Goal: Task Accomplishment & Management: Manage account settings

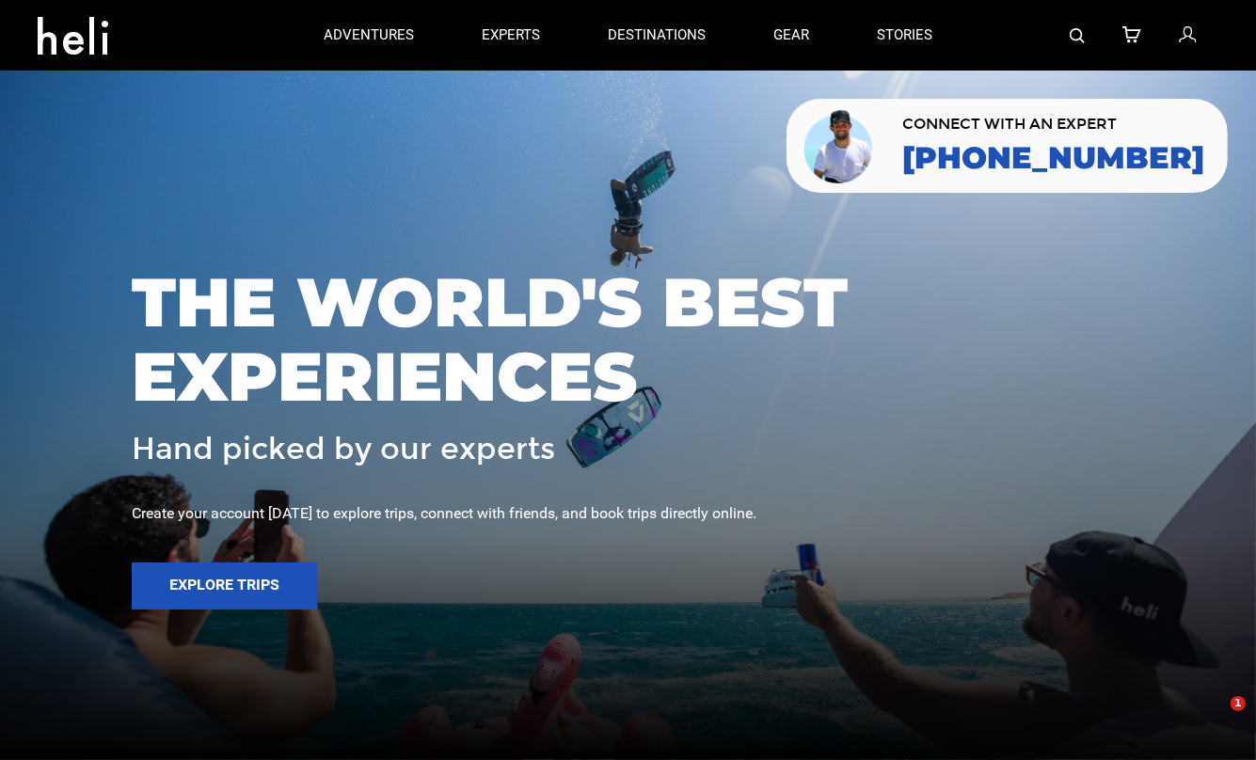
click at [1189, 35] on icon at bounding box center [1187, 36] width 17 height 24
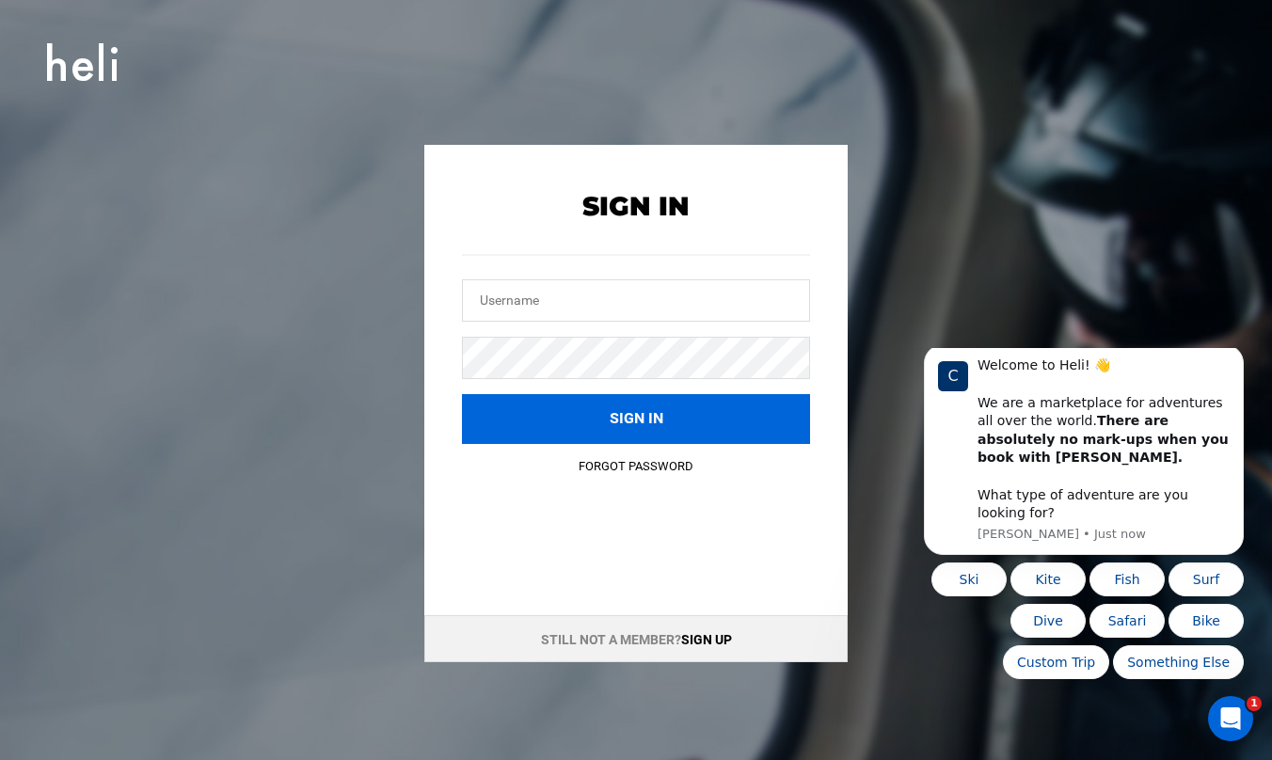
click at [636, 418] on button "Sign in" at bounding box center [636, 419] width 348 height 50
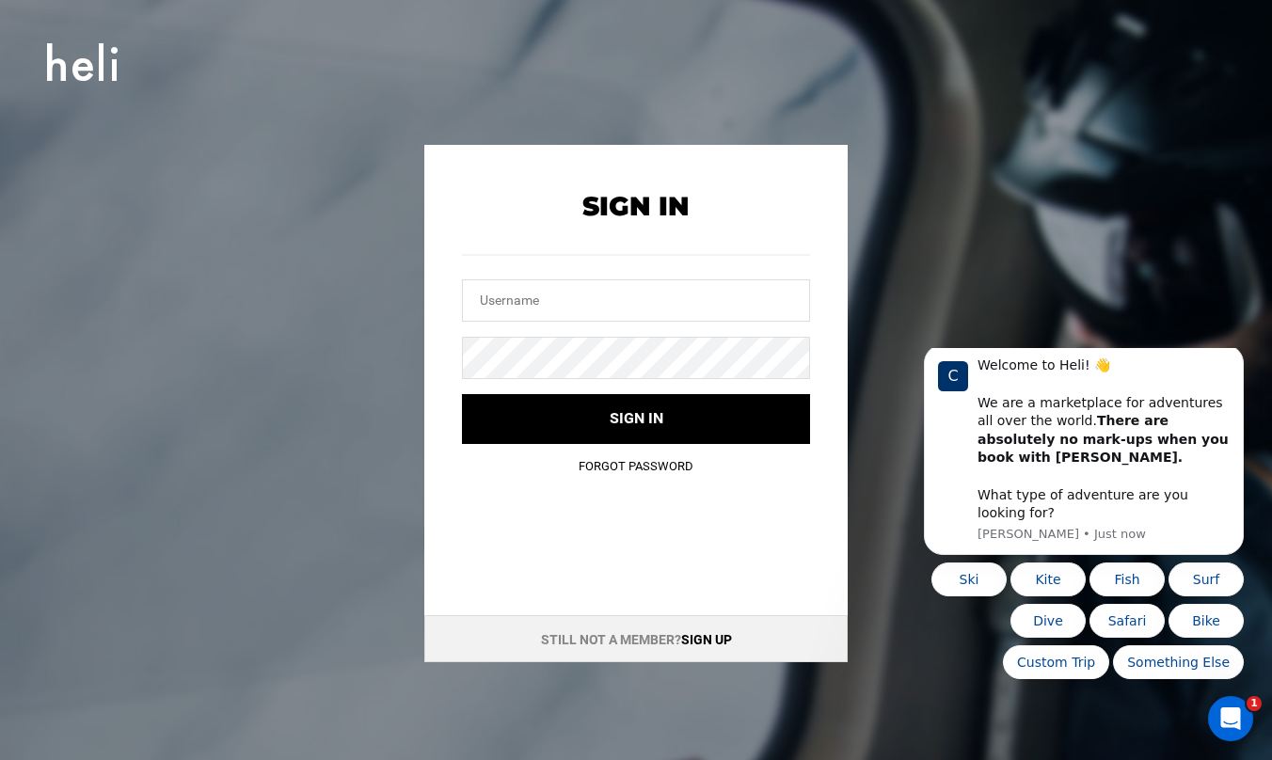
click at [707, 616] on link "Sign up" at bounding box center [706, 639] width 51 height 15
